Goal: Browse casually: Explore the website without a specific task or goal

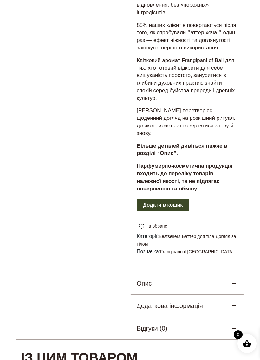
scroll to position [302, 0]
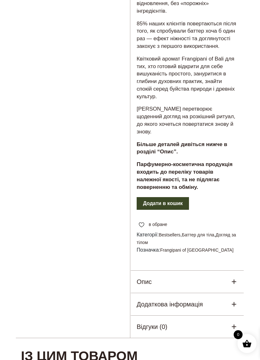
click at [213, 271] on div "Опис" at bounding box center [187, 282] width 114 height 22
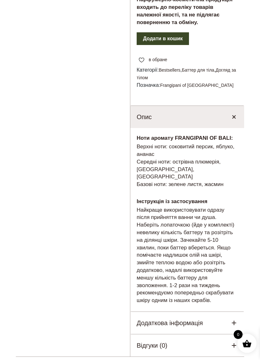
scroll to position [467, 0]
click at [231, 312] on div "Додаткова інформація" at bounding box center [187, 323] width 114 height 22
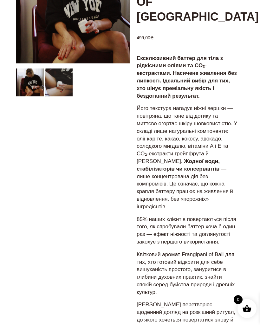
scroll to position [102, 0]
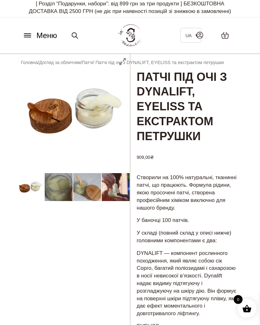
scroll to position [2, 0]
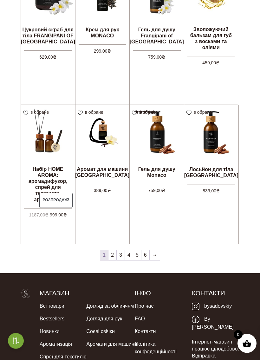
scroll to position [432, 0]
click at [113, 255] on link "2" at bounding box center [112, 255] width 8 height 10
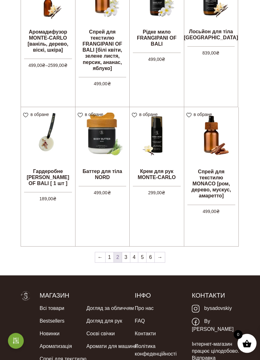
scroll to position [430, 0]
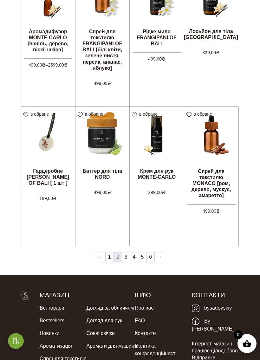
click at [126, 256] on link "3" at bounding box center [126, 257] width 8 height 10
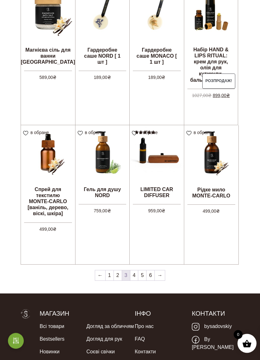
scroll to position [411, 0]
click at [134, 277] on link "4" at bounding box center [134, 275] width 8 height 10
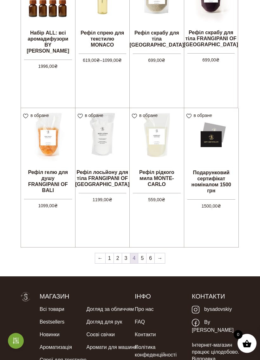
scroll to position [428, 0]
click at [142, 258] on link "5" at bounding box center [142, 258] width 8 height 10
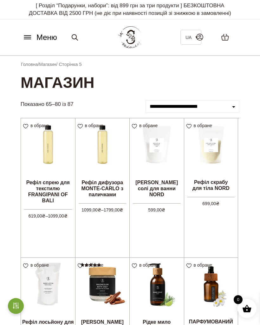
click at [151, 168] on img at bounding box center [157, 145] width 54 height 54
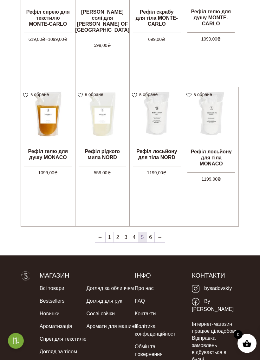
scroll to position [449, 0]
click at [149, 241] on link "6" at bounding box center [150, 237] width 8 height 10
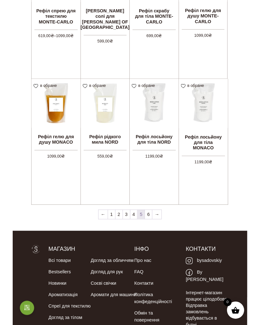
scroll to position [454, 0]
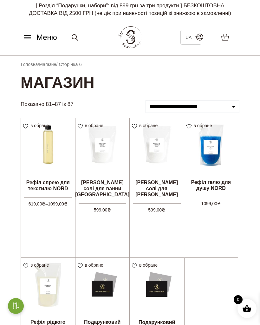
click at [28, 39] on icon at bounding box center [27, 39] width 7 height 0
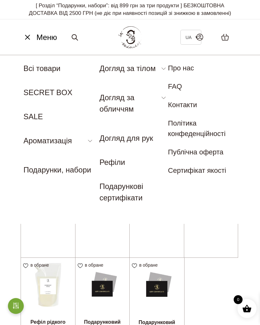
click at [36, 167] on link "Подарунки, набори" at bounding box center [57, 169] width 68 height 9
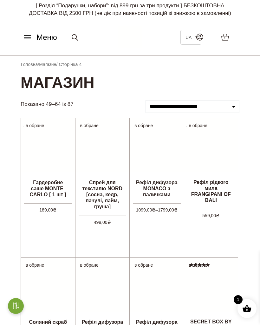
scroll to position [434, 0]
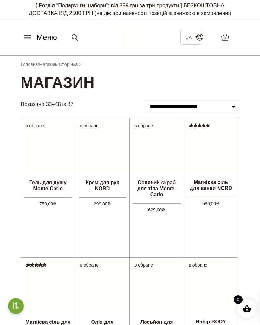
scroll to position [416, 0]
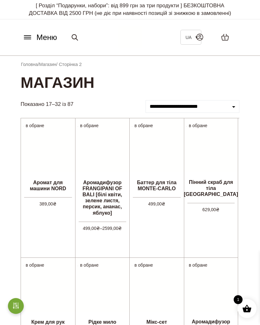
scroll to position [435, 0]
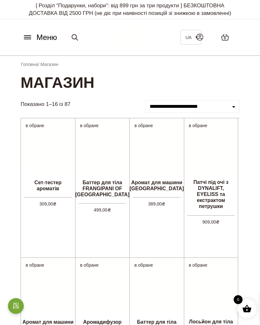
scroll to position [437, 0]
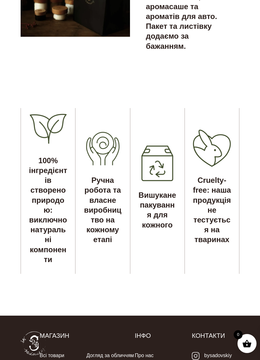
scroll to position [1752, 0]
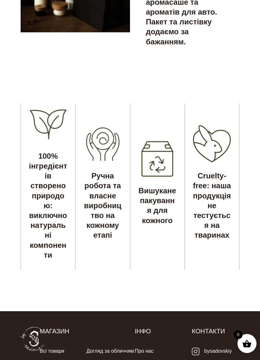
click at [160, 205] on h5 "Вишукане пакування для кожного" at bounding box center [157, 206] width 54 height 40
click at [154, 161] on img at bounding box center [157, 158] width 41 height 41
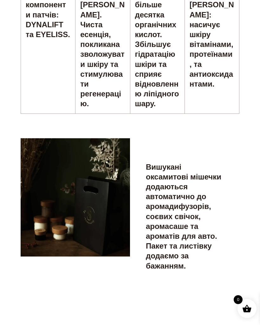
scroll to position [1527, 0]
click at [165, 213] on h5 "Вишукані оксамитові мішечки додаються автоматично до аромадифузорів, соєвих сві…" at bounding box center [185, 216] width 78 height 109
click at [100, 216] on img at bounding box center [75, 197] width 109 height 118
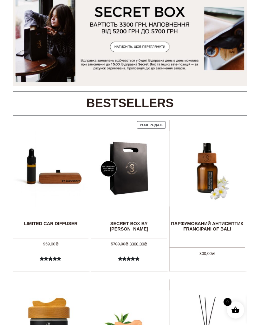
scroll to position [0, 0]
